Goal: Find specific page/section: Find specific page/section

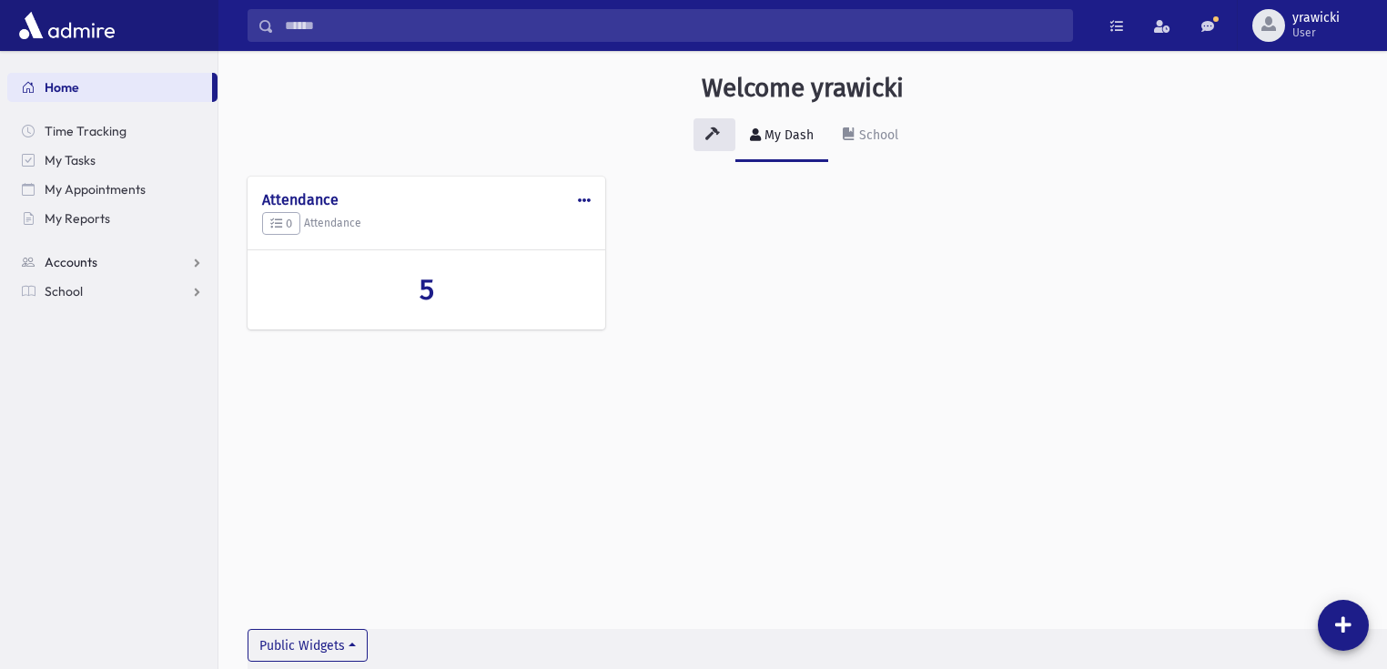
click at [87, 265] on span "Accounts" at bounding box center [71, 262] width 53 height 16
click at [86, 287] on span "Account List" at bounding box center [90, 291] width 70 height 16
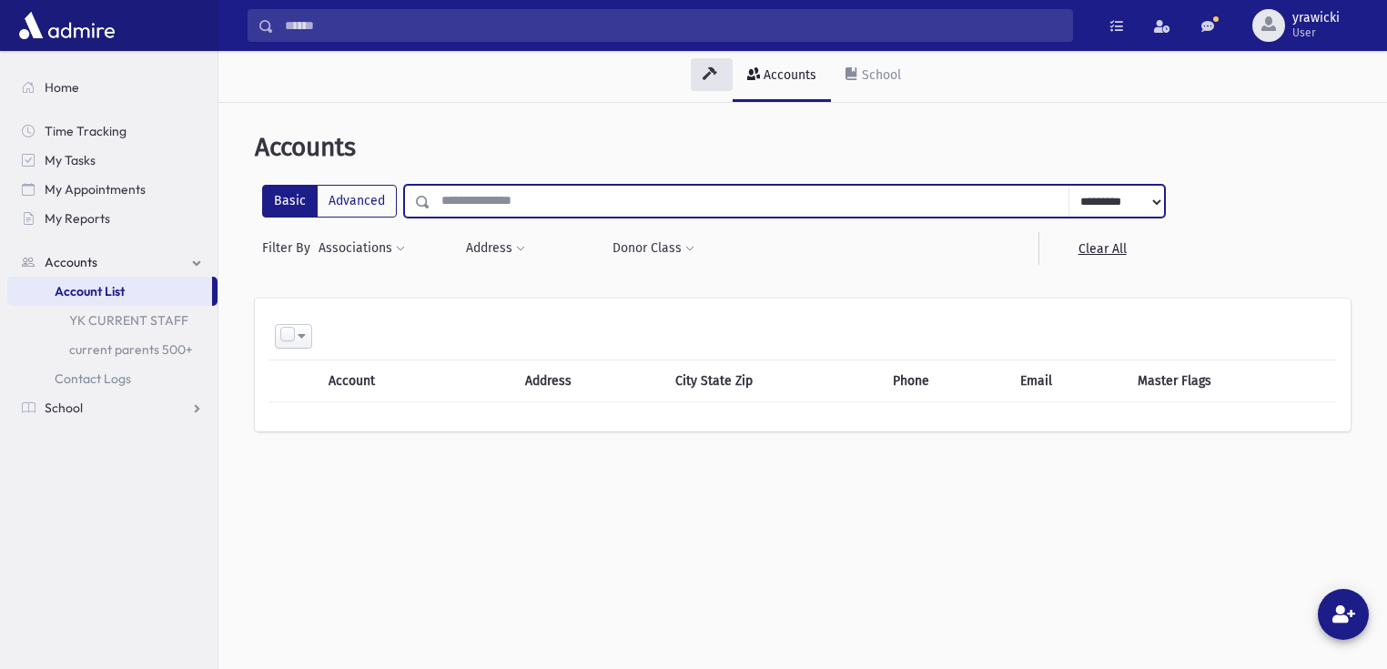
click at [505, 199] on input "text" at bounding box center [749, 201] width 639 height 33
type input "****"
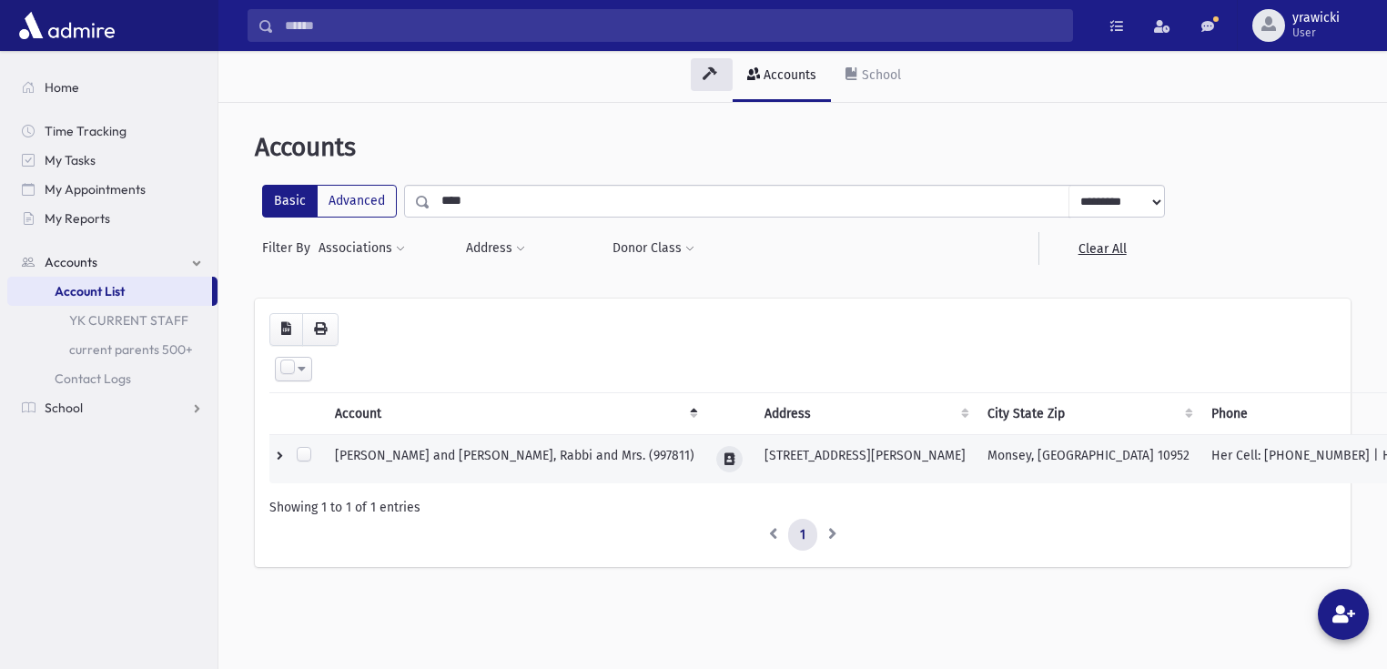
click at [724, 456] on icon at bounding box center [729, 459] width 10 height 12
click at [675, 458] on button "button" at bounding box center [684, 457] width 31 height 26
